Goal: Navigation & Orientation: Find specific page/section

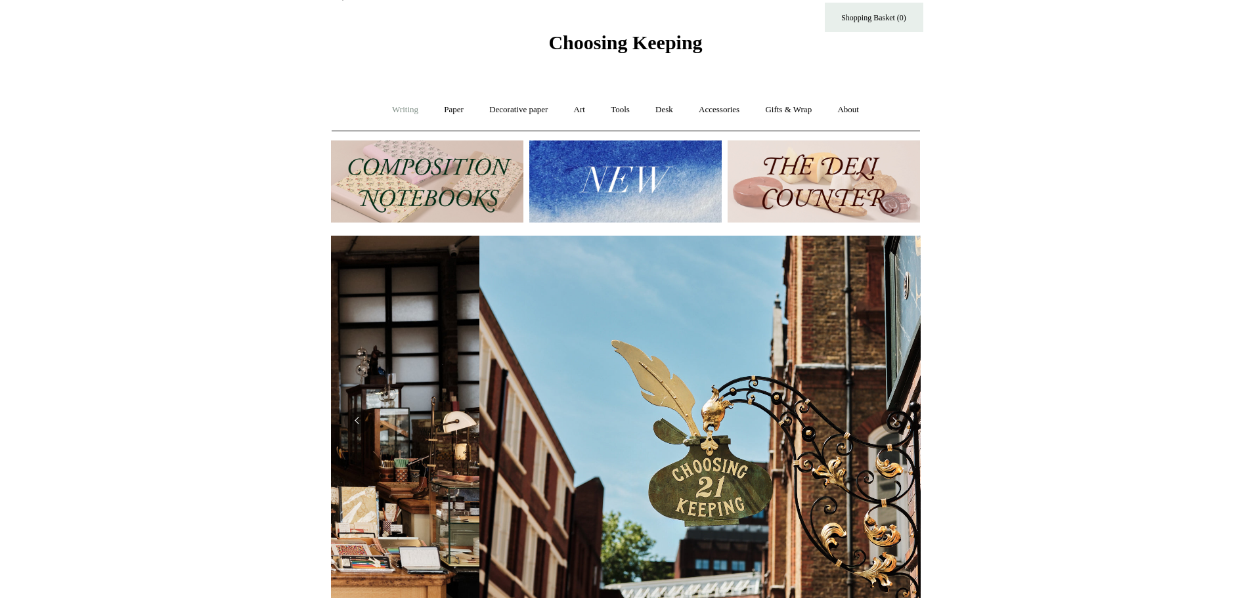
scroll to position [0, 590]
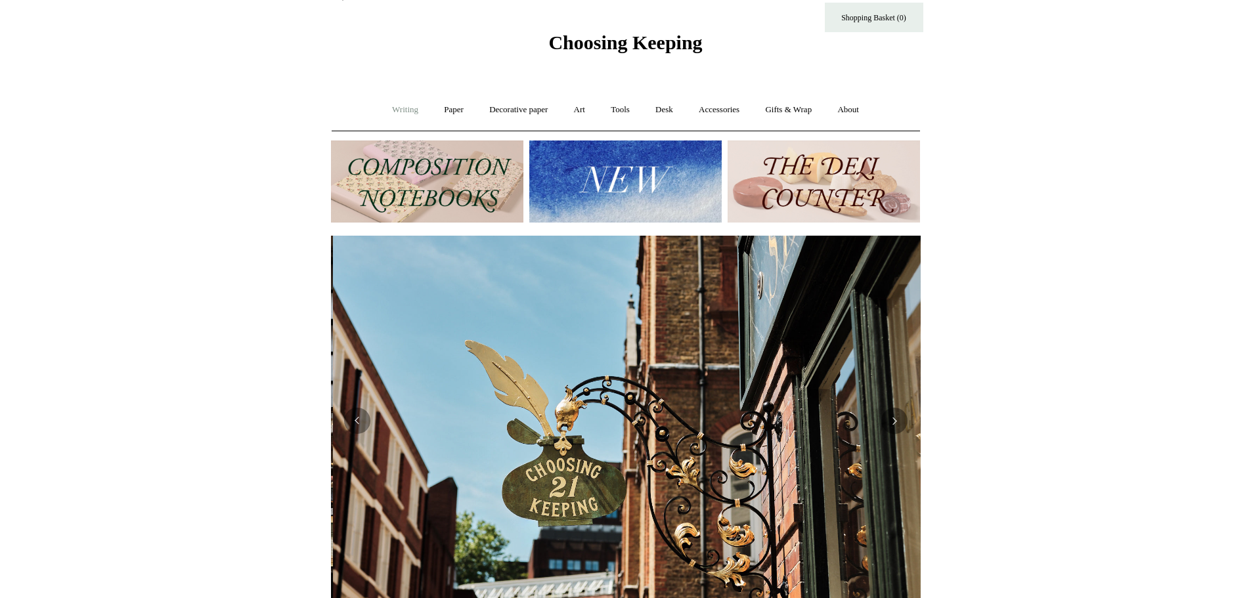
click at [391, 117] on link "Writing +" at bounding box center [405, 110] width 50 height 35
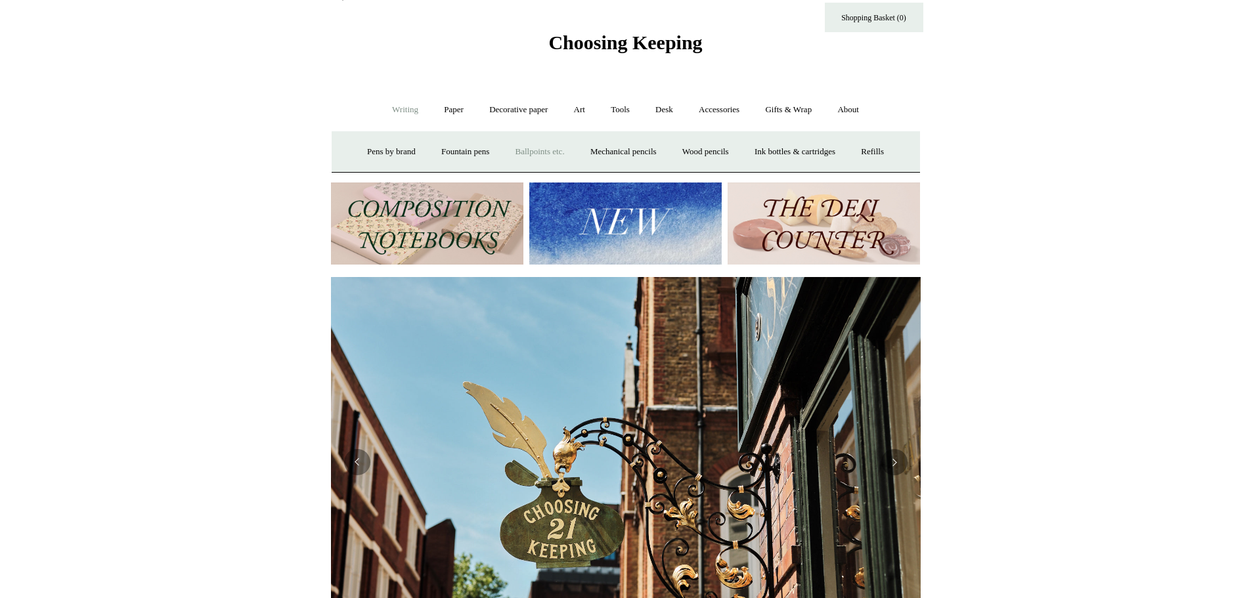
click at [542, 143] on link "Ballpoints etc. +" at bounding box center [540, 152] width 73 height 35
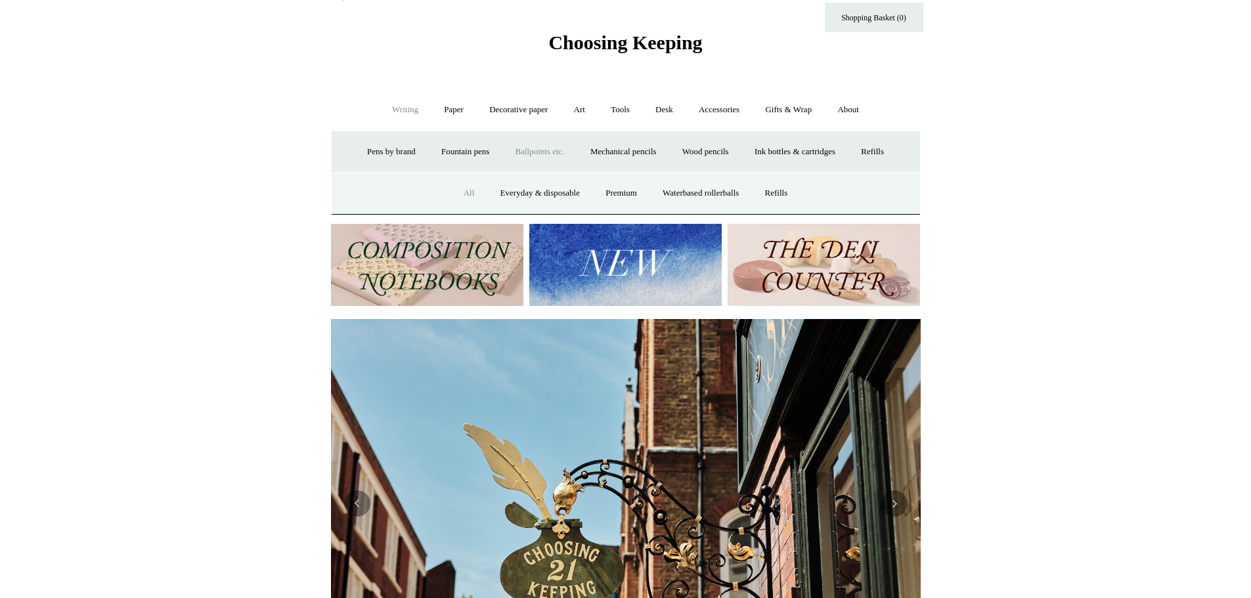
click at [464, 183] on link "All" at bounding box center [469, 193] width 35 height 35
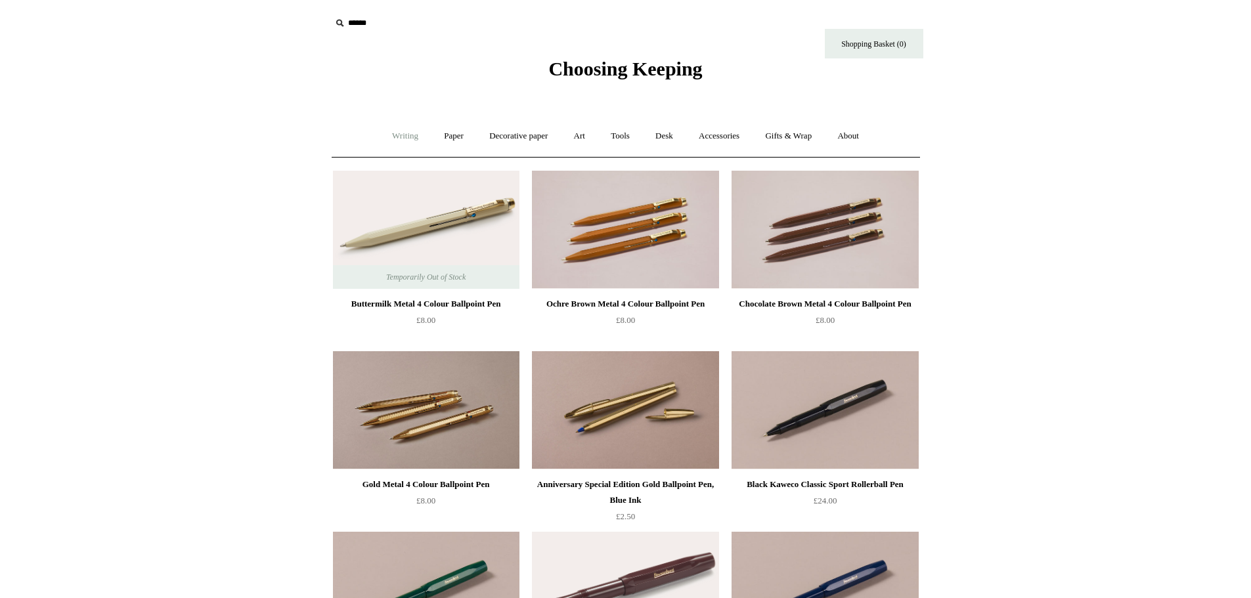
click at [394, 135] on link "Writing +" at bounding box center [405, 136] width 50 height 35
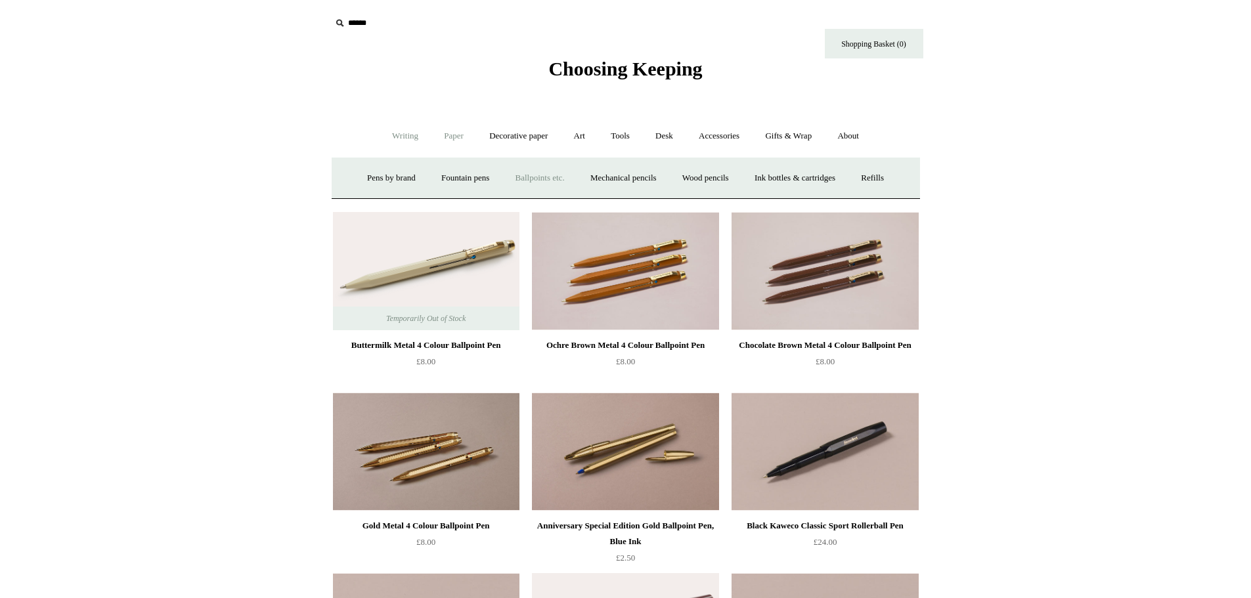
click at [456, 139] on link "Paper +" at bounding box center [453, 136] width 43 height 35
click at [421, 177] on link "Notebooks +" at bounding box center [442, 178] width 60 height 35
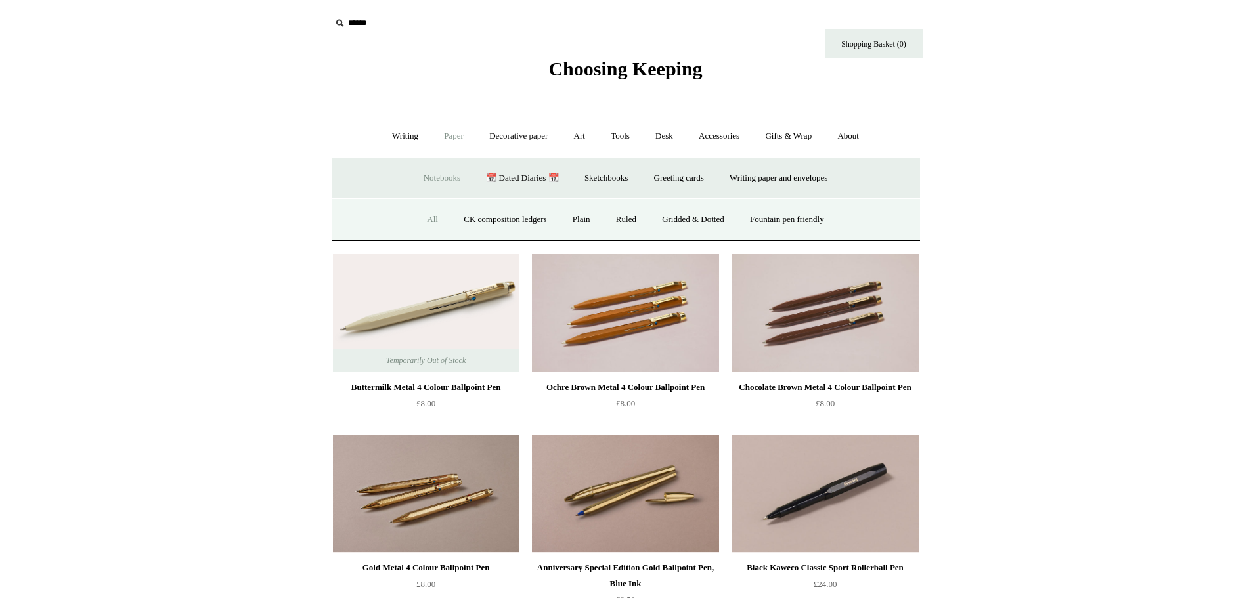
click at [421, 215] on link "All" at bounding box center [432, 219] width 35 height 35
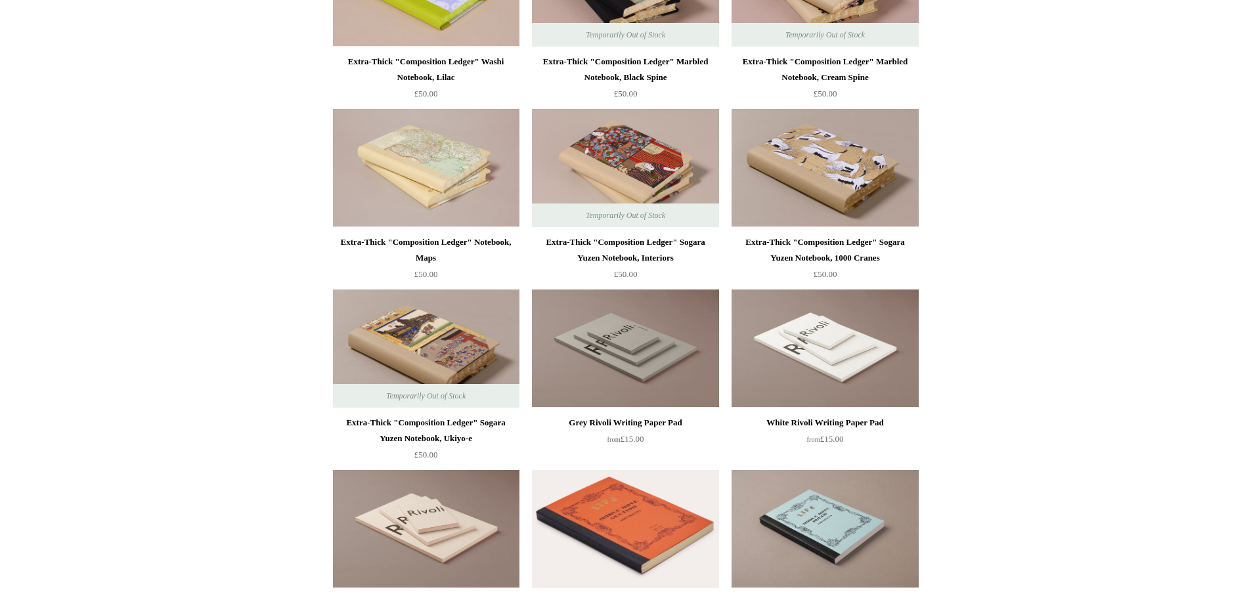
scroll to position [2057, 0]
